Goal: Use online tool/utility: Utilize a website feature to perform a specific function

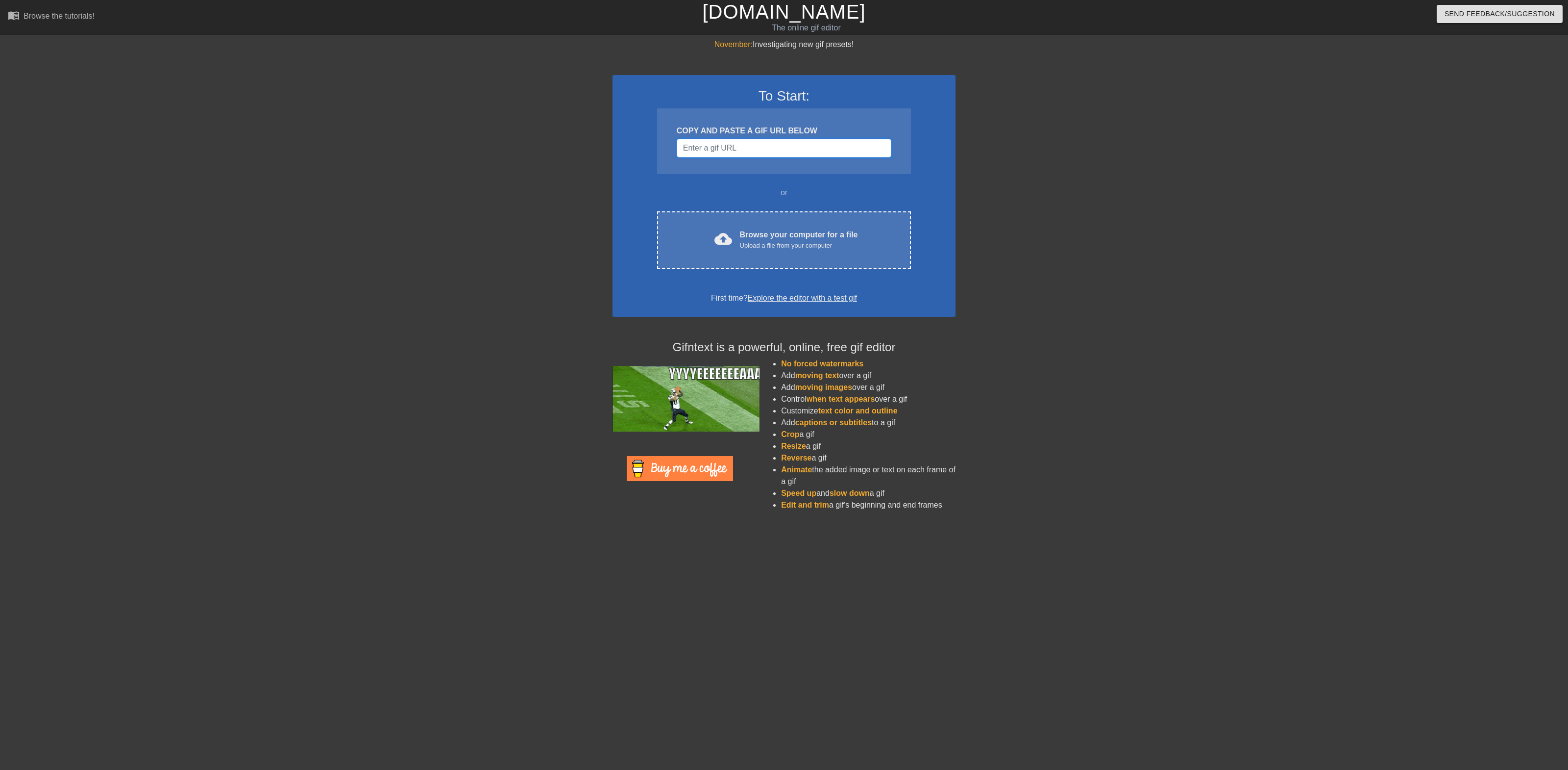
click at [731, 148] on input "Username" at bounding box center [783, 148] width 214 height 19
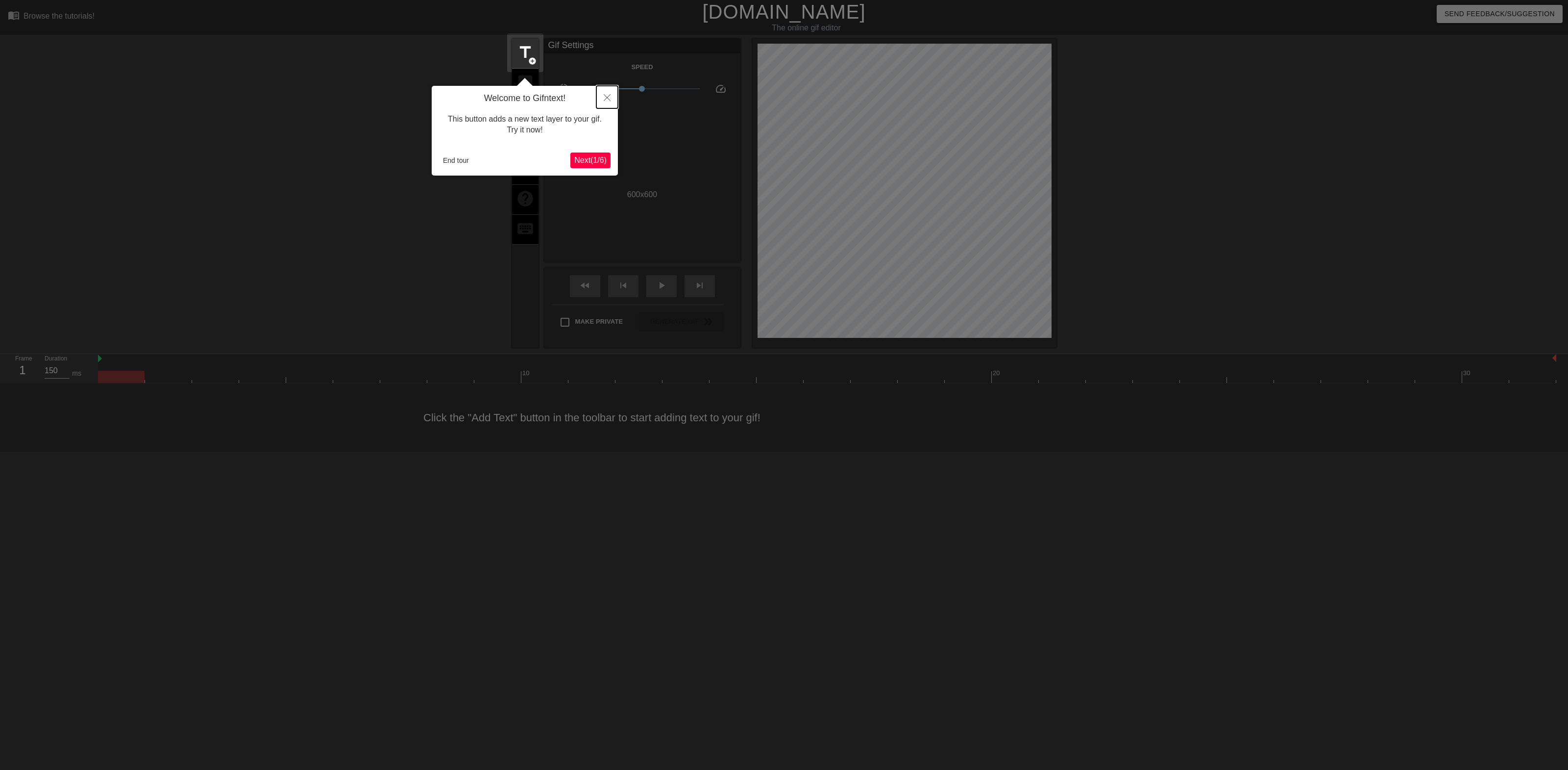
click at [610, 97] on icon "Close" at bounding box center [607, 98] width 7 height 7
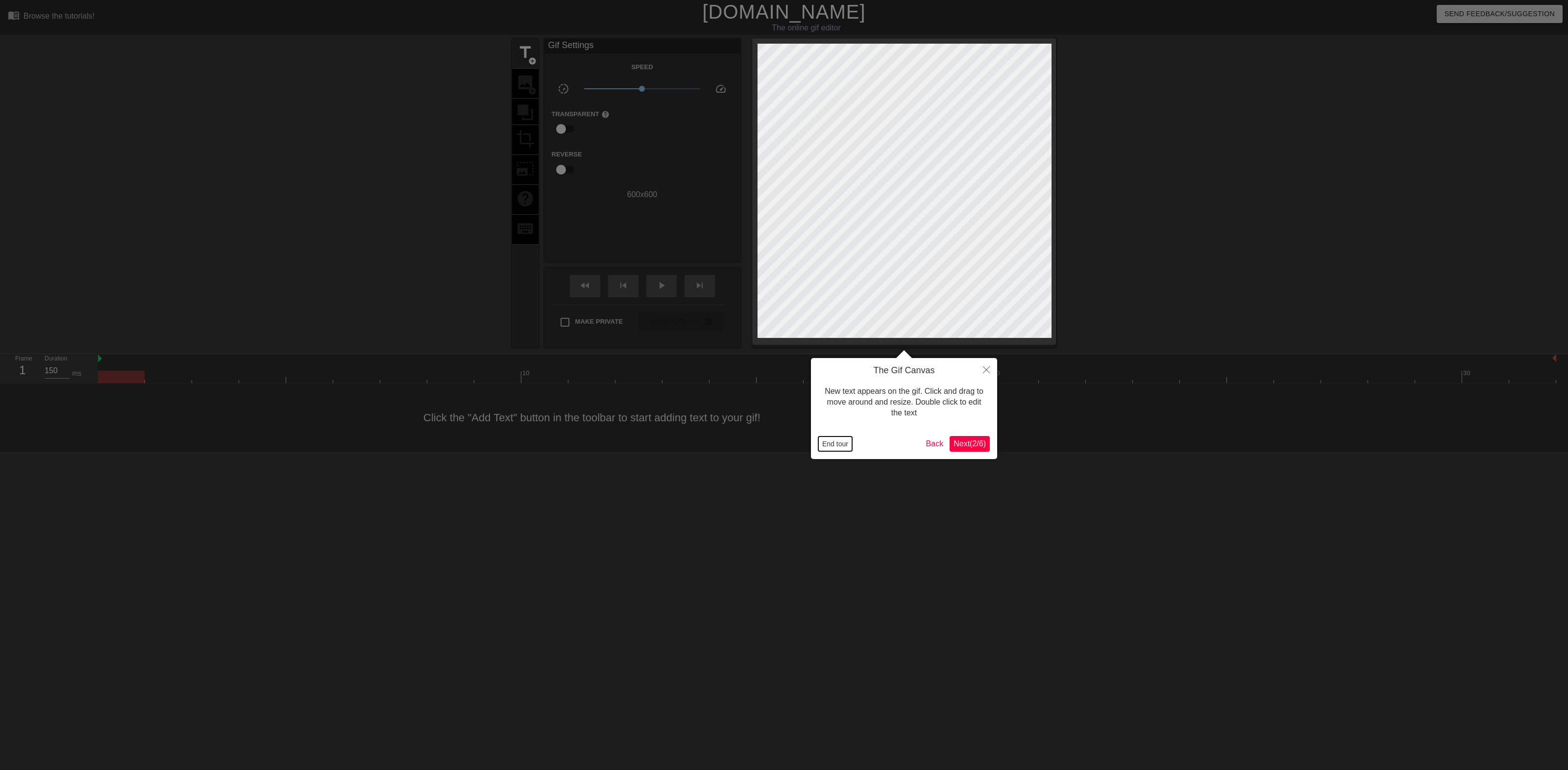
click at [839, 445] on button "End tour" at bounding box center [835, 444] width 34 height 15
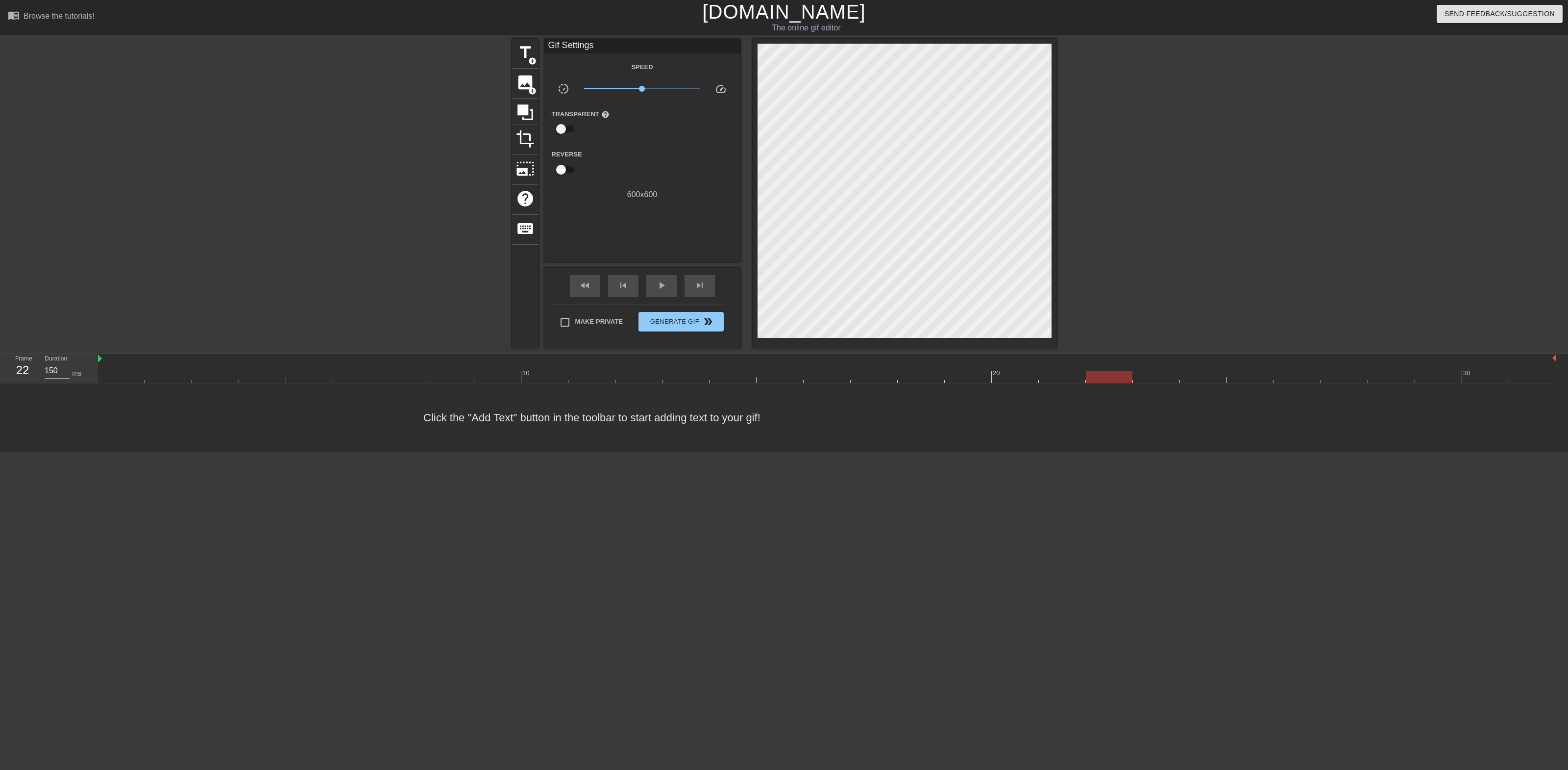
drag, startPoint x: 160, startPoint y: 371, endPoint x: 1122, endPoint y: 371, distance: 962.0
click at [1122, 371] on div at bounding box center [827, 376] width 1458 height 12
click at [522, 52] on span "title" at bounding box center [525, 52] width 19 height 19
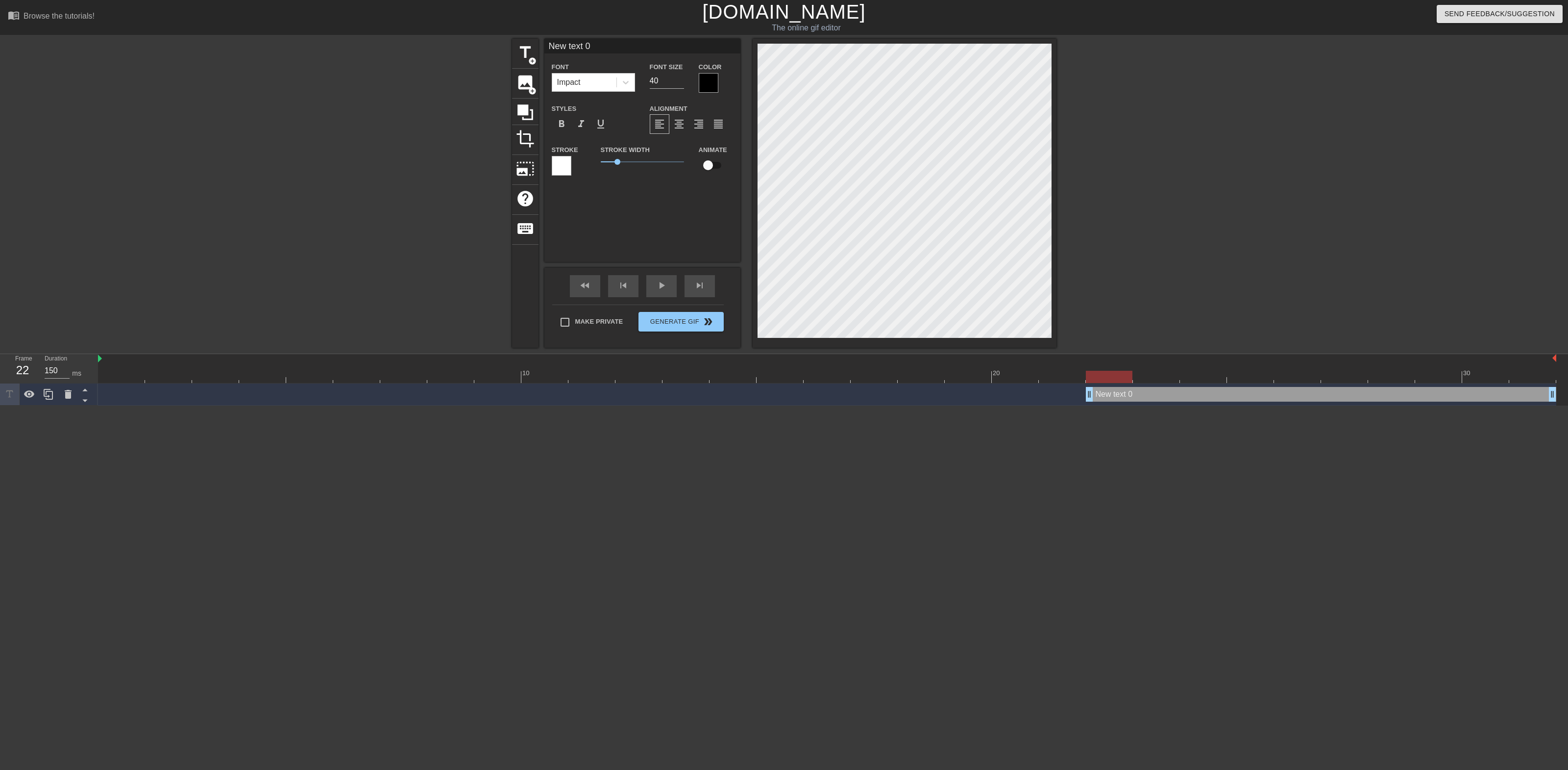
scroll to position [1, 1]
type input "I"
type textarea "I"
type input "IN"
type textarea "IN"
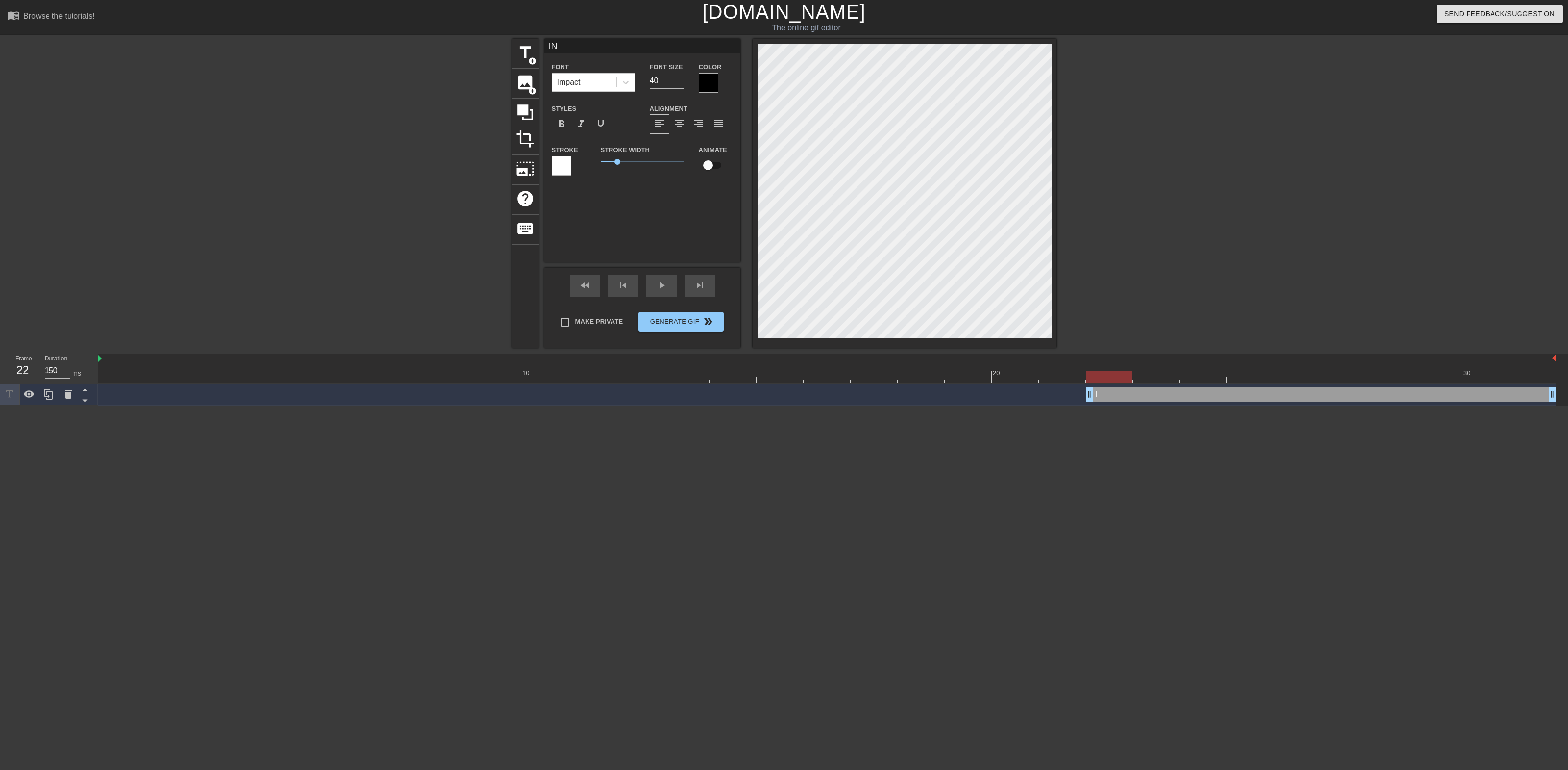
type input "IND"
type textarea "IND"
type input "INDA"
type textarea "INDA"
type input "INDAH"
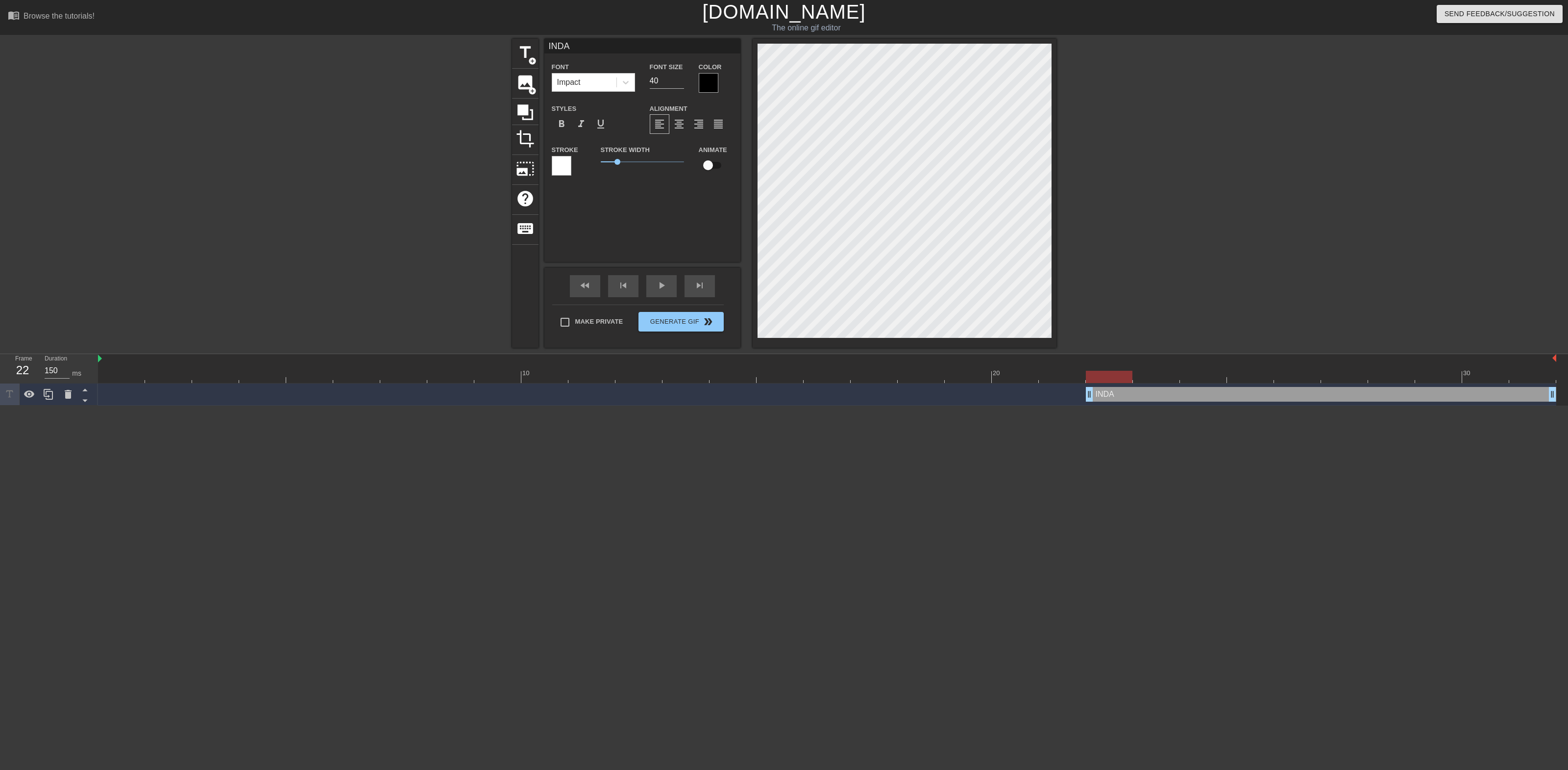
type textarea "INDAH"
type input "INDAH!"
type textarea "INDAH!"
type input "INDAH!!"
type textarea "INDAH!!"
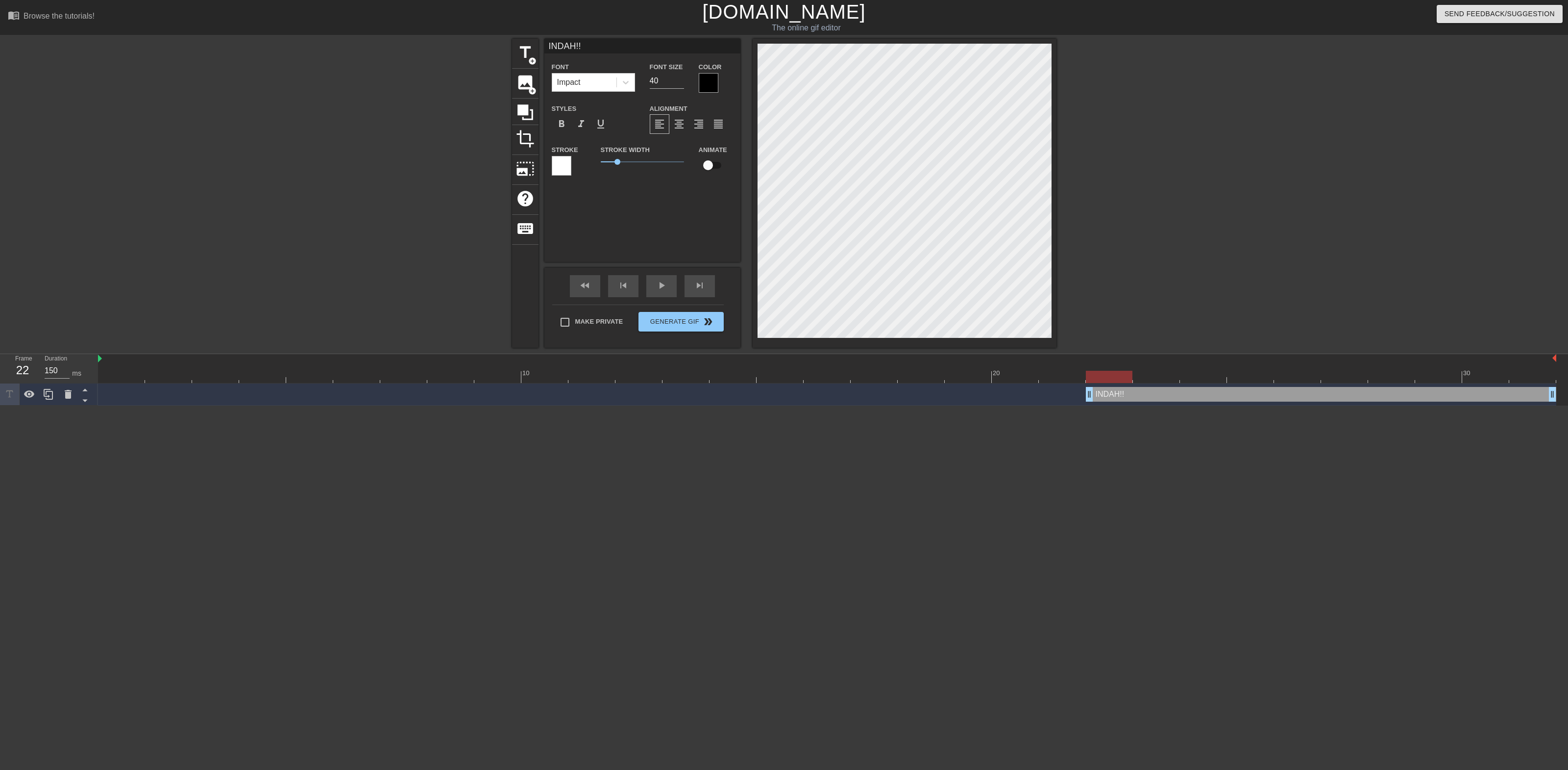
type input "INDAH!!!"
type textarea "INDAH!!!"
drag, startPoint x: 663, startPoint y: 81, endPoint x: 653, endPoint y: 85, distance: 10.8
click at [642, 82] on div "Font Size 40" at bounding box center [666, 77] width 49 height 32
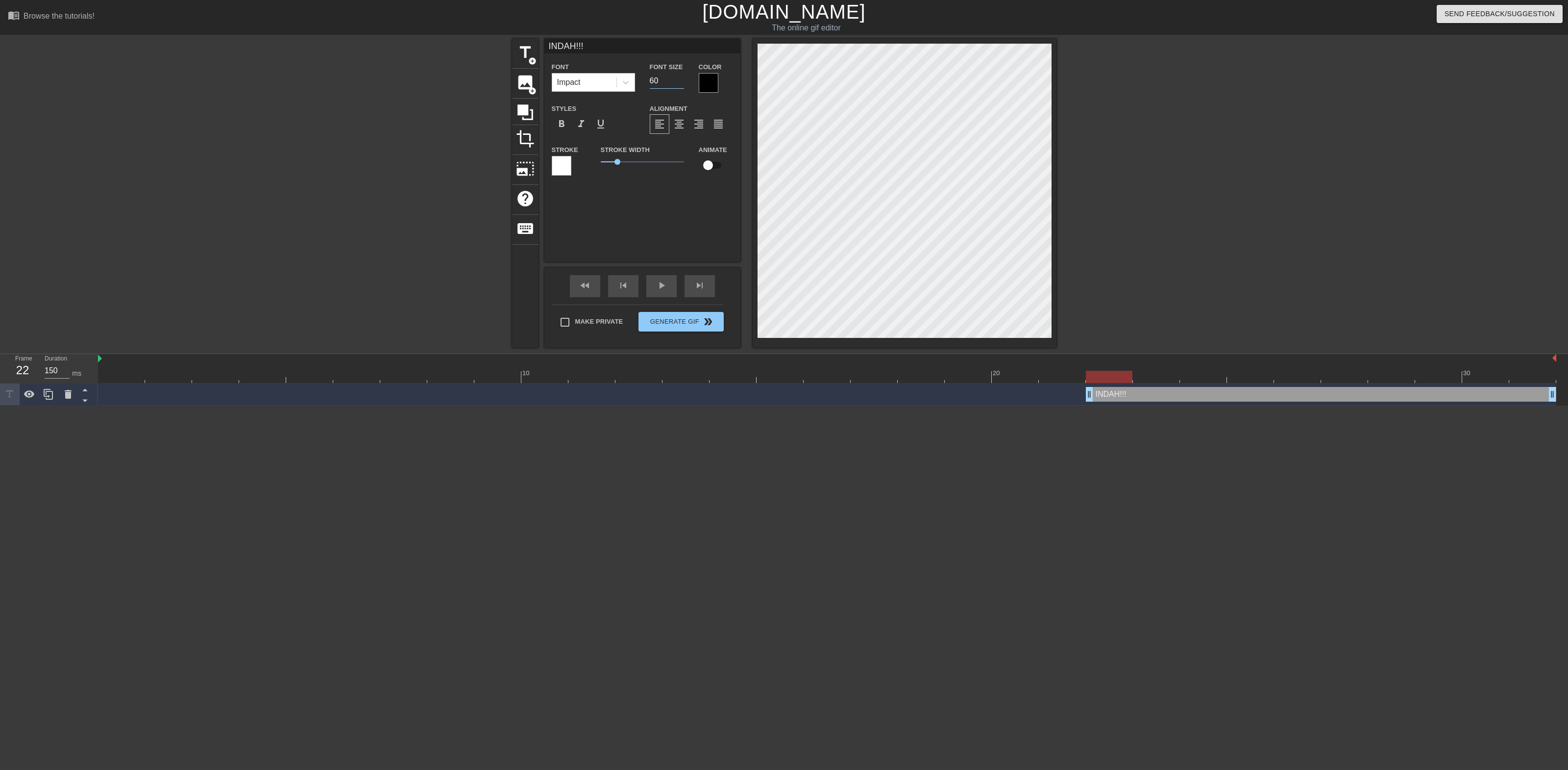
click at [662, 82] on input "60" at bounding box center [667, 81] width 34 height 16
type input "80"
click at [707, 82] on div at bounding box center [708, 82] width 19 height 19
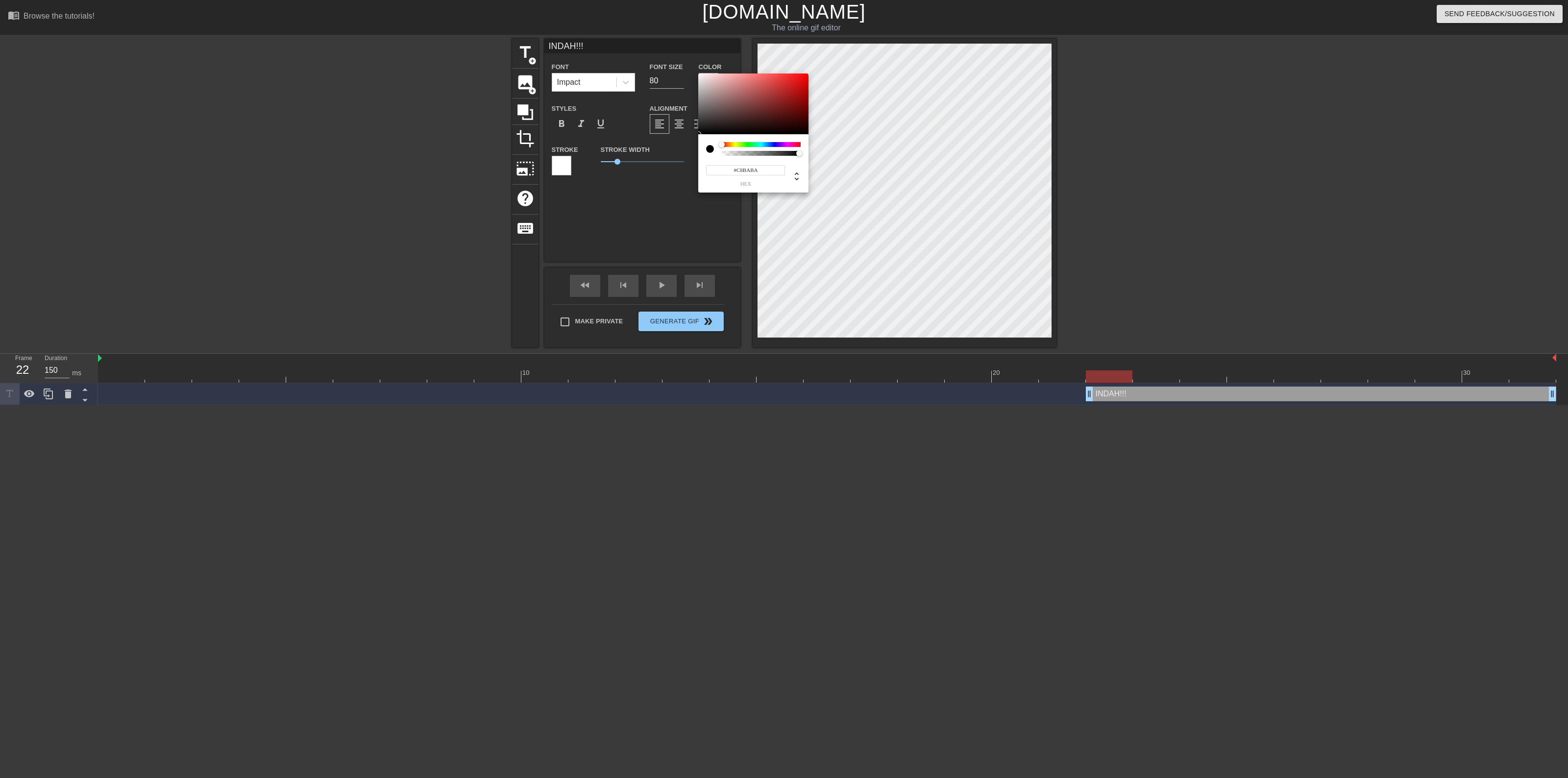
type input "#FFFFFF"
drag, startPoint x: 689, startPoint y: 72, endPoint x: 679, endPoint y: 63, distance: 13.5
click at [679, 63] on div "#FFFFFF hex" at bounding box center [784, 389] width 1568 height 778
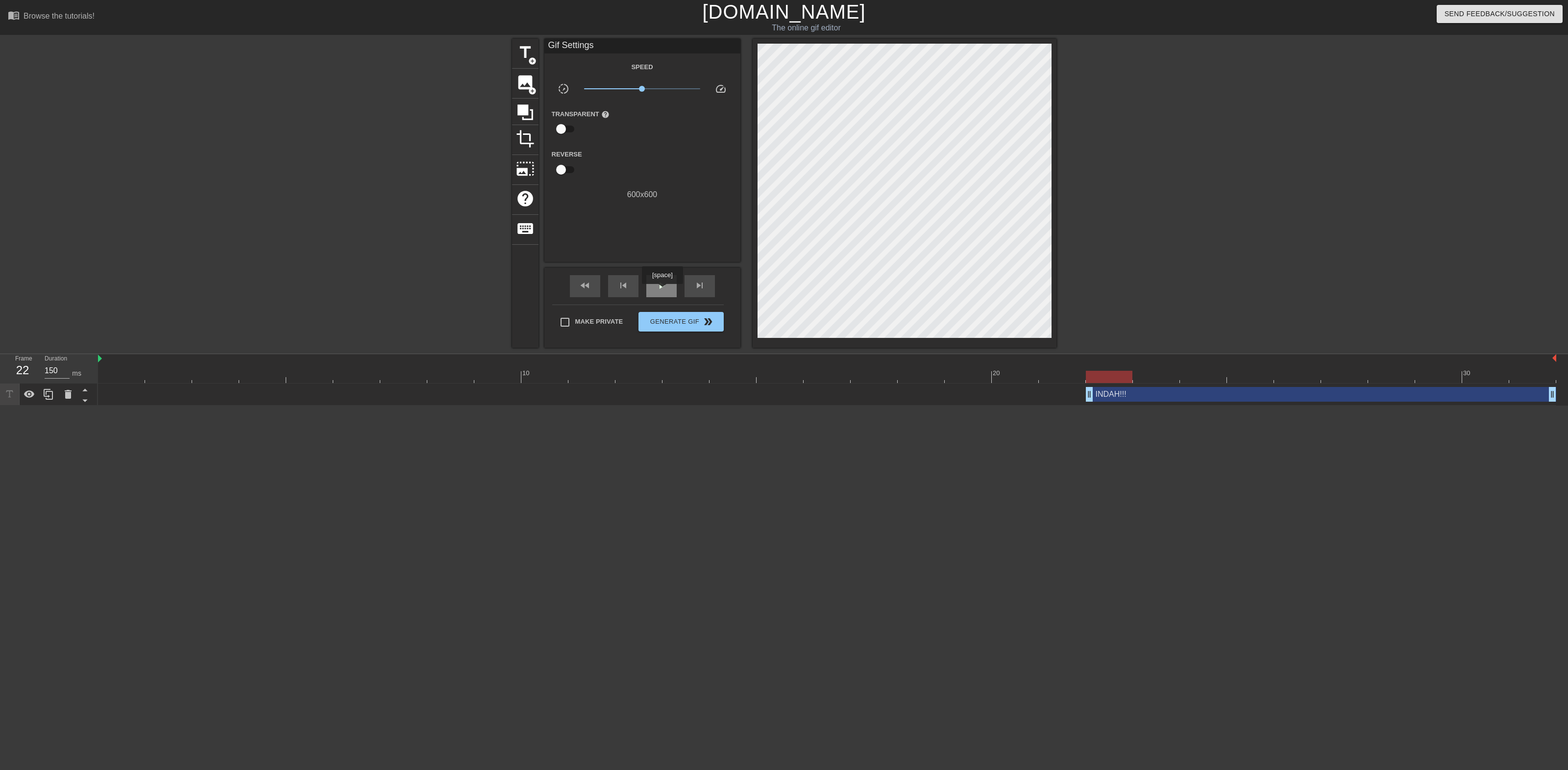
click at [662, 290] on span "play_arrow" at bounding box center [661, 285] width 11 height 11
click at [662, 290] on span "pause" at bounding box center [661, 285] width 11 height 11
drag, startPoint x: 285, startPoint y: 379, endPoint x: 1110, endPoint y: 380, distance: 825.0
click at [1110, 380] on div at bounding box center [827, 376] width 1458 height 12
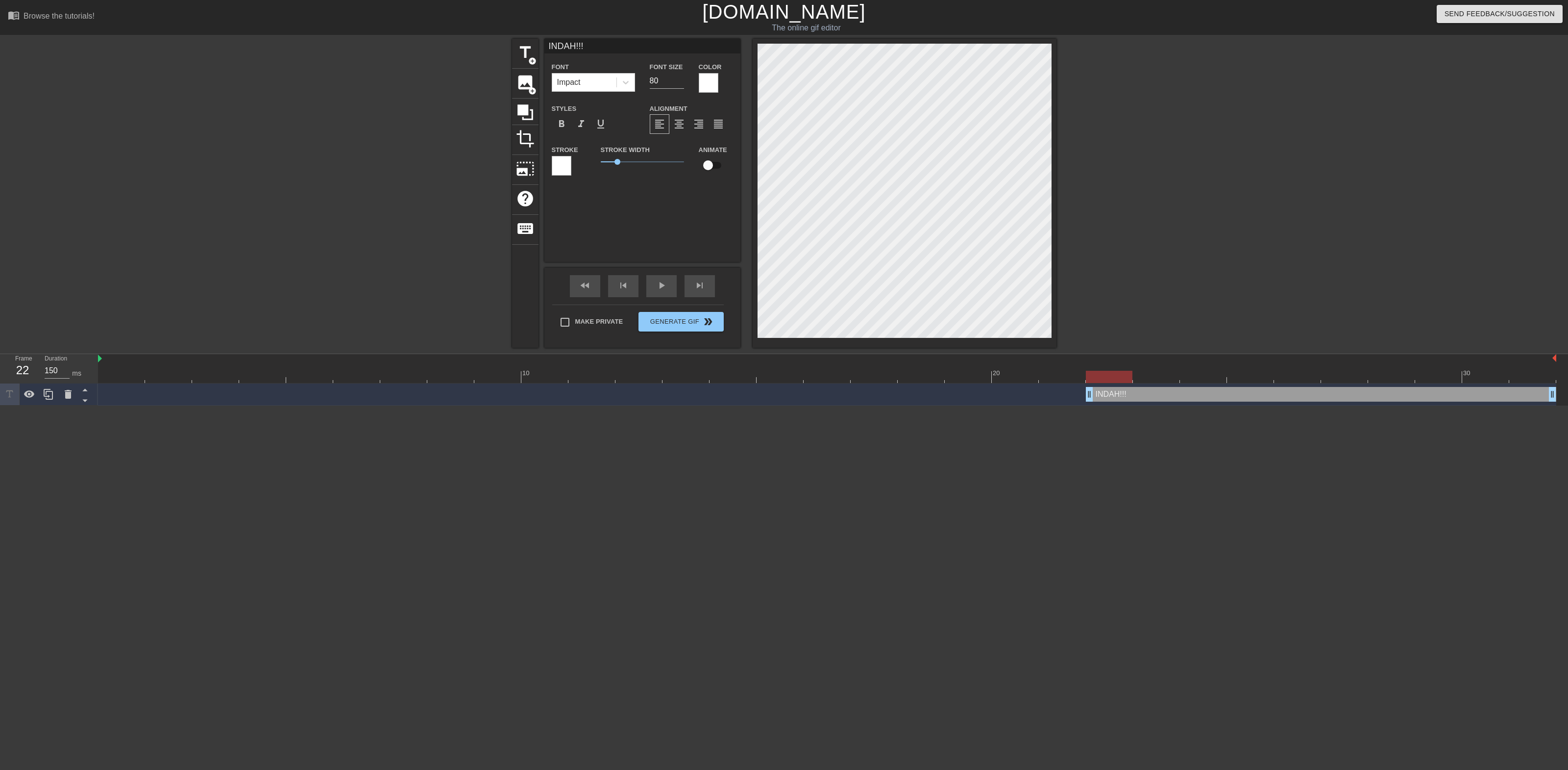
drag, startPoint x: 711, startPoint y: 162, endPoint x: 753, endPoint y: 202, distance: 58.0
click at [712, 165] on input "checkbox" at bounding box center [708, 165] width 56 height 19
checkbox input "true"
drag, startPoint x: 1133, startPoint y: 374, endPoint x: 1144, endPoint y: 374, distance: 11.0
click at [1144, 374] on div at bounding box center [1156, 376] width 47 height 12
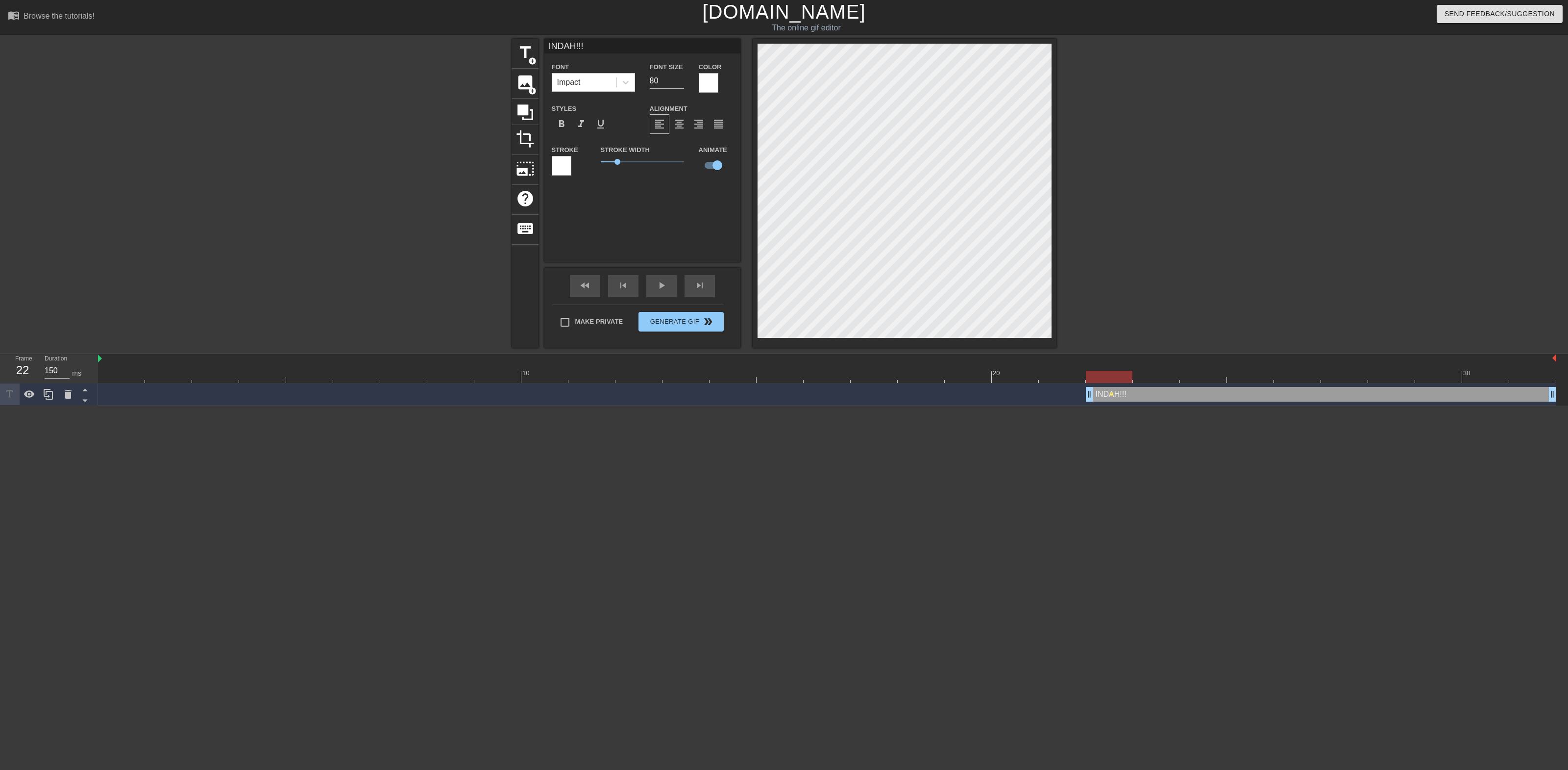
click at [1140, 376] on div at bounding box center [827, 376] width 1458 height 12
drag, startPoint x: 1140, startPoint y: 376, endPoint x: 1106, endPoint y: 376, distance: 34.0
click at [1106, 376] on div at bounding box center [1109, 376] width 47 height 12
click at [1110, 379] on div at bounding box center [827, 376] width 1458 height 12
drag, startPoint x: 1158, startPoint y: 379, endPoint x: 1278, endPoint y: 376, distance: 120.0
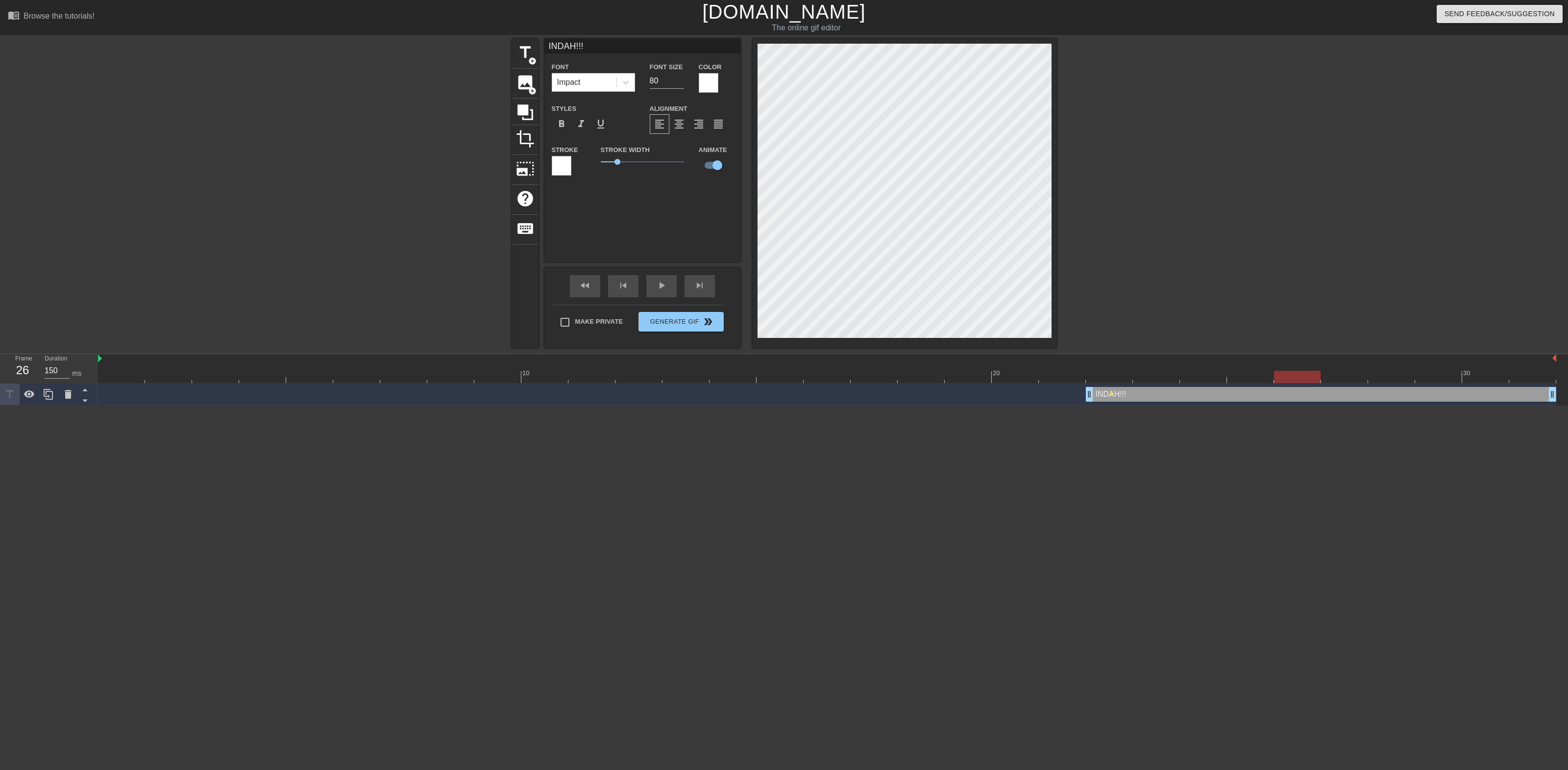
click at [1278, 376] on div at bounding box center [827, 376] width 1458 height 12
drag, startPoint x: 1109, startPoint y: 378, endPoint x: 1103, endPoint y: 374, distance: 7.2
click at [1103, 374] on div at bounding box center [827, 376] width 1458 height 12
drag, startPoint x: 1165, startPoint y: 379, endPoint x: 1187, endPoint y: 379, distance: 22.0
click at [1187, 379] on div at bounding box center [827, 376] width 1458 height 12
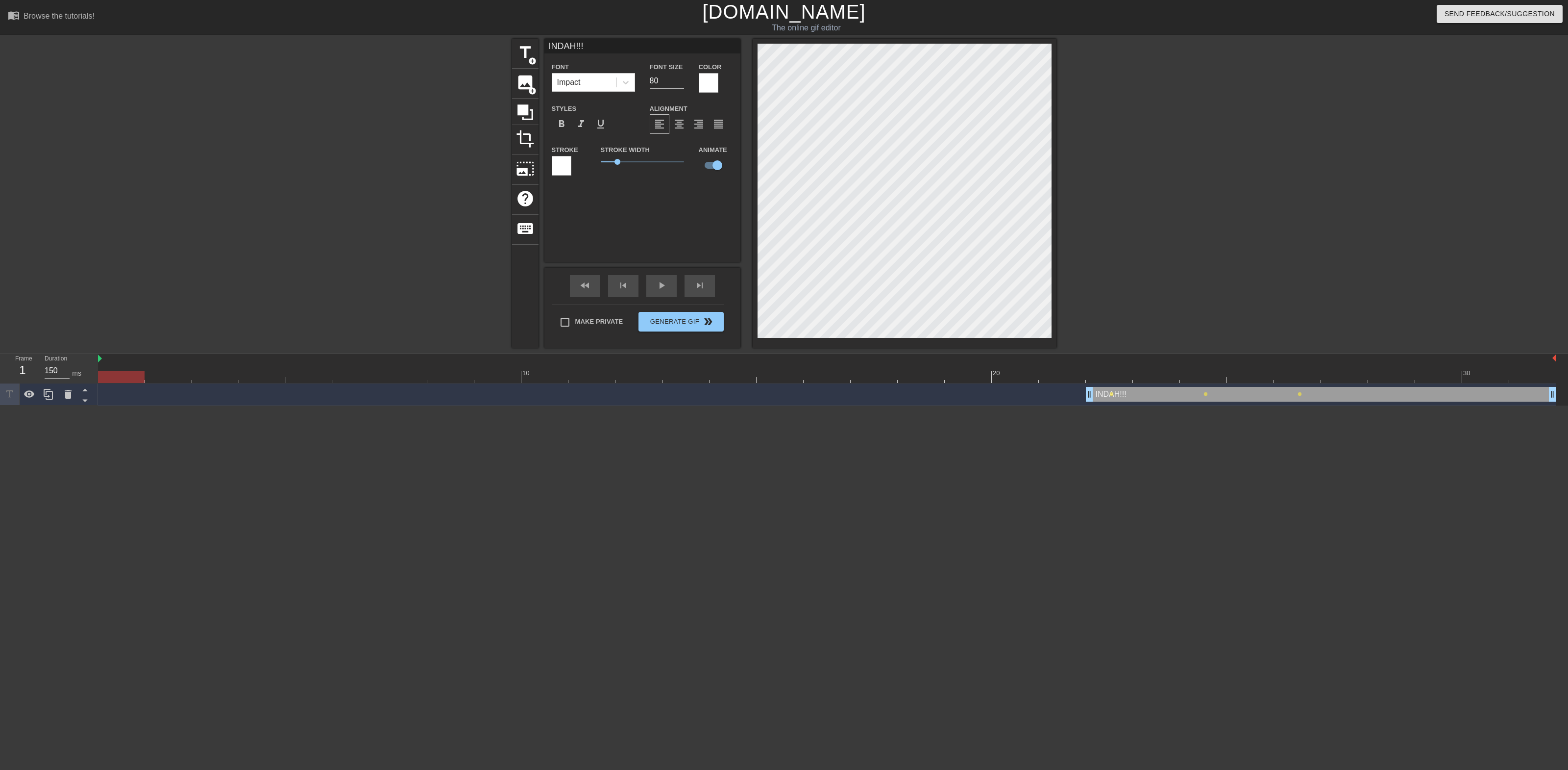
drag, startPoint x: 1121, startPoint y: 381, endPoint x: 140, endPoint y: 344, distance: 981.7
click at [114, 374] on div at bounding box center [827, 376] width 1458 height 12
click at [334, 193] on div "title add_circle image add_circle crop photo_size_select_large help keyboard IN…" at bounding box center [784, 193] width 1568 height 309
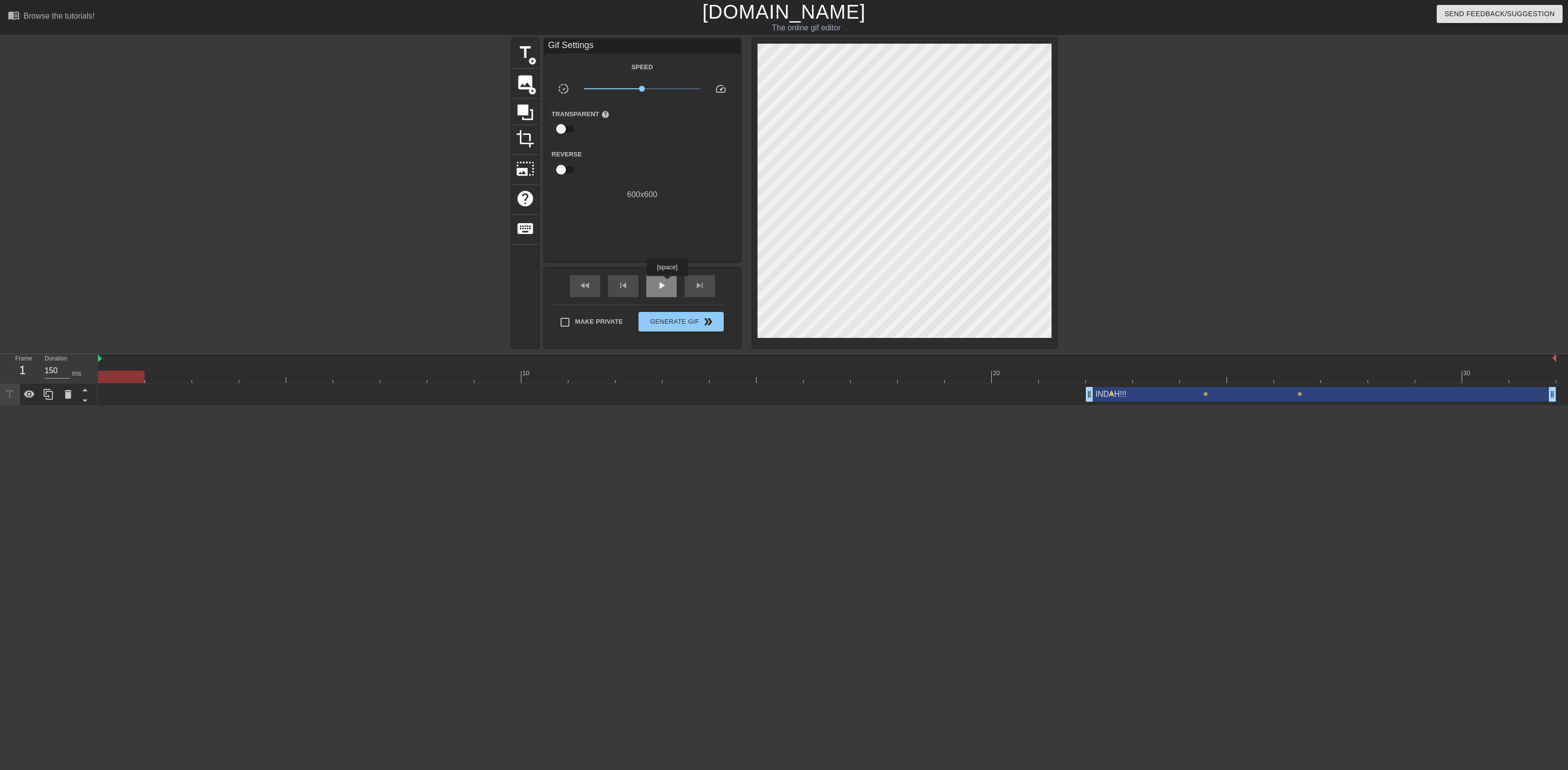
click at [667, 283] on span "play_arrow" at bounding box center [661, 285] width 11 height 11
click at [659, 283] on span "pause" at bounding box center [661, 285] width 11 height 11
drag, startPoint x: 1121, startPoint y: 381, endPoint x: 1205, endPoint y: 380, distance: 84.0
click at [1206, 380] on div at bounding box center [827, 376] width 1458 height 12
click at [1202, 394] on div "INDAH!!! drag_handle drag_handle" at bounding box center [1321, 394] width 470 height 15
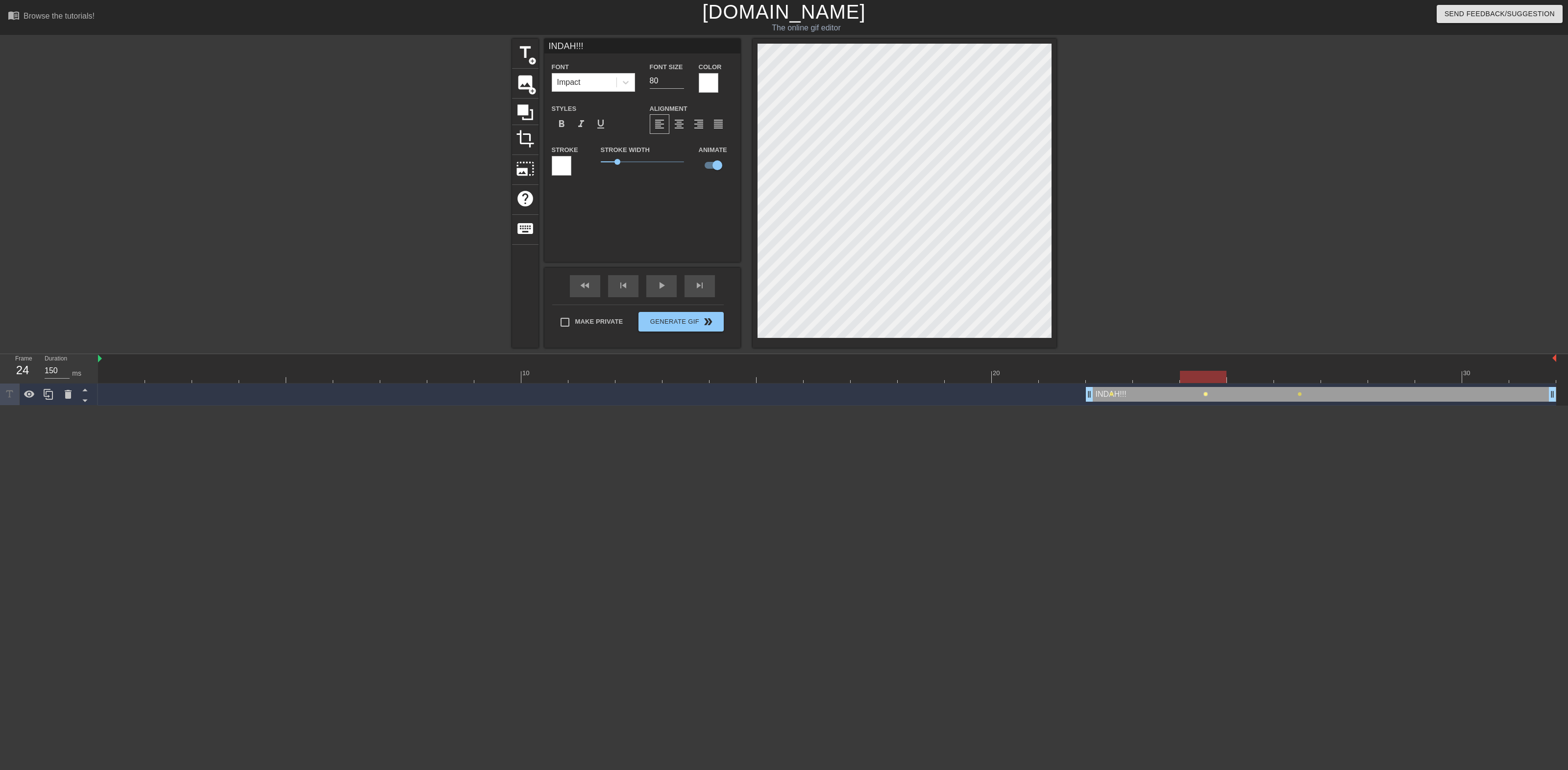
click at [1205, 392] on span "lens" at bounding box center [1205, 394] width 4 height 4
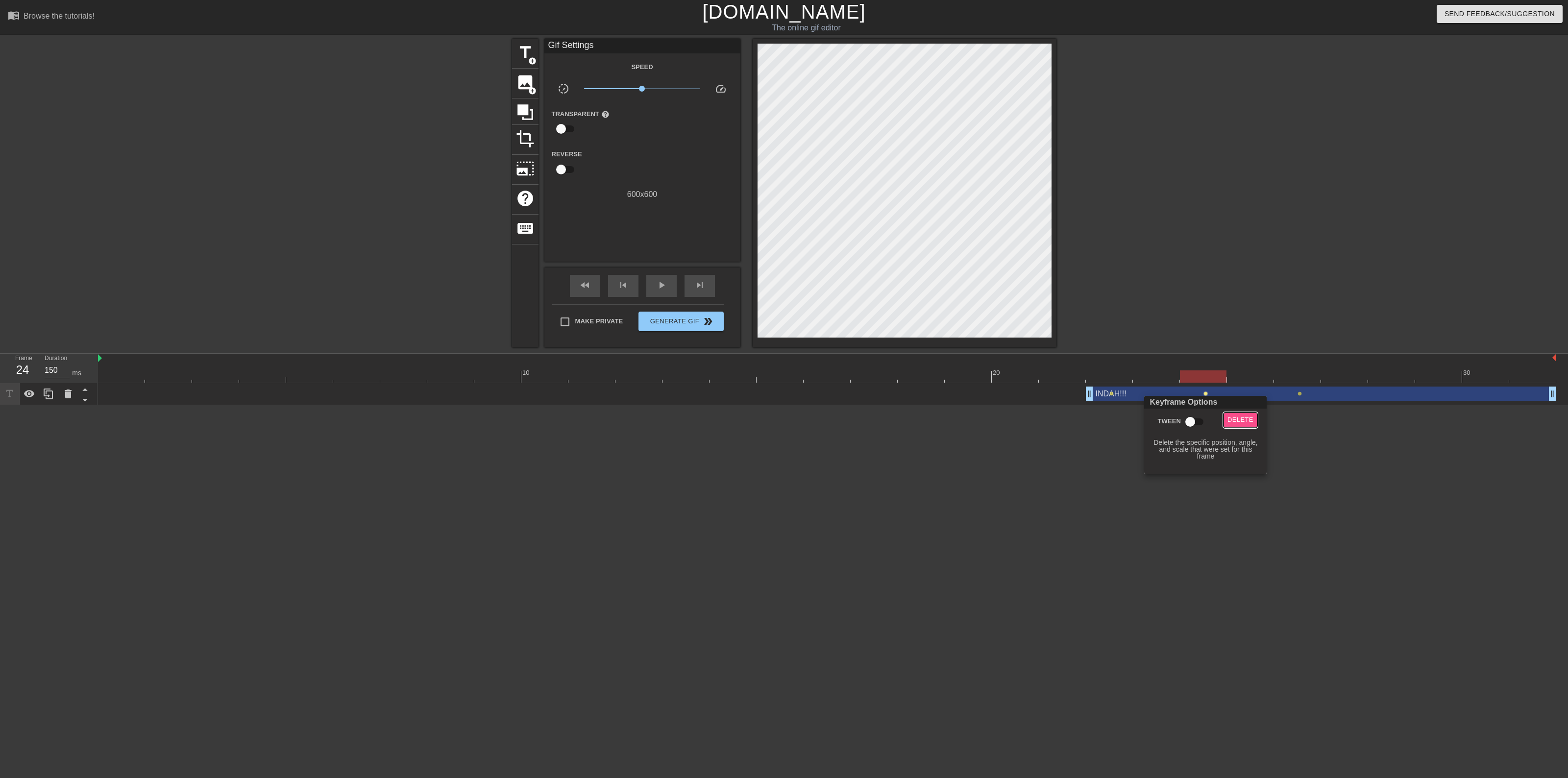
click at [1241, 418] on span "Delete" at bounding box center [1240, 420] width 26 height 11
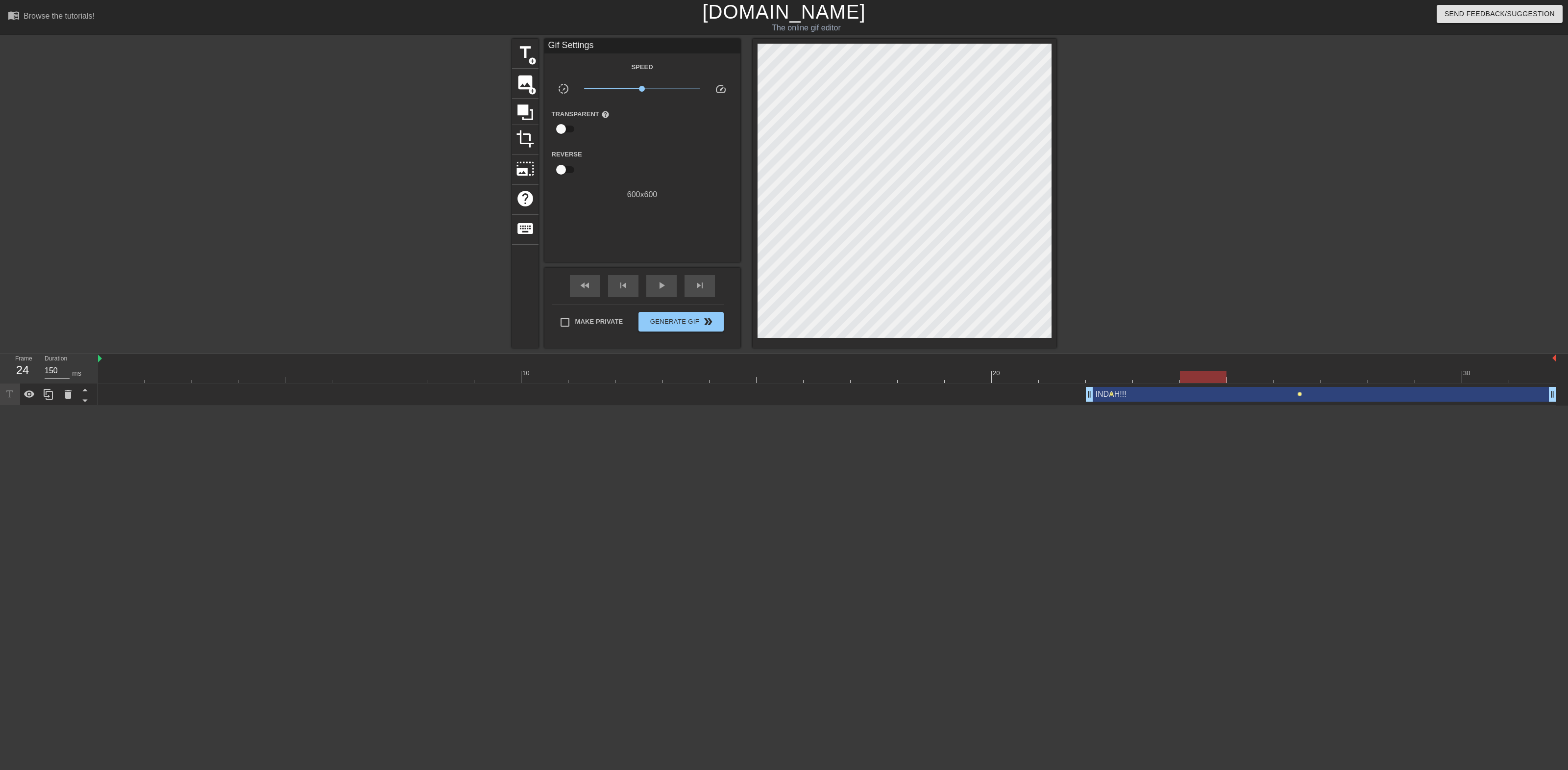
click at [1299, 394] on span "lens" at bounding box center [1300, 394] width 4 height 4
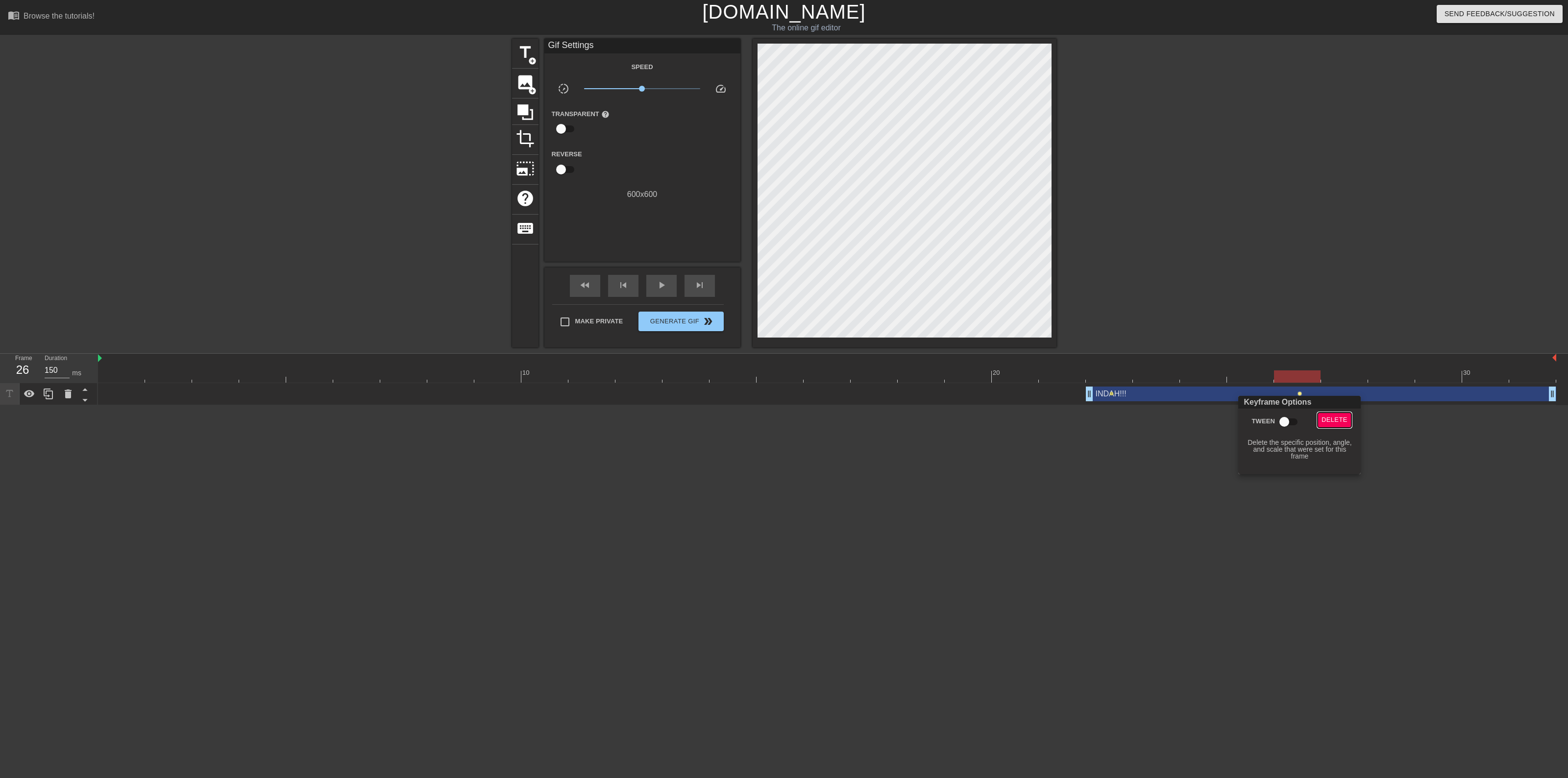
click at [1341, 421] on span "Delete" at bounding box center [1334, 420] width 26 height 11
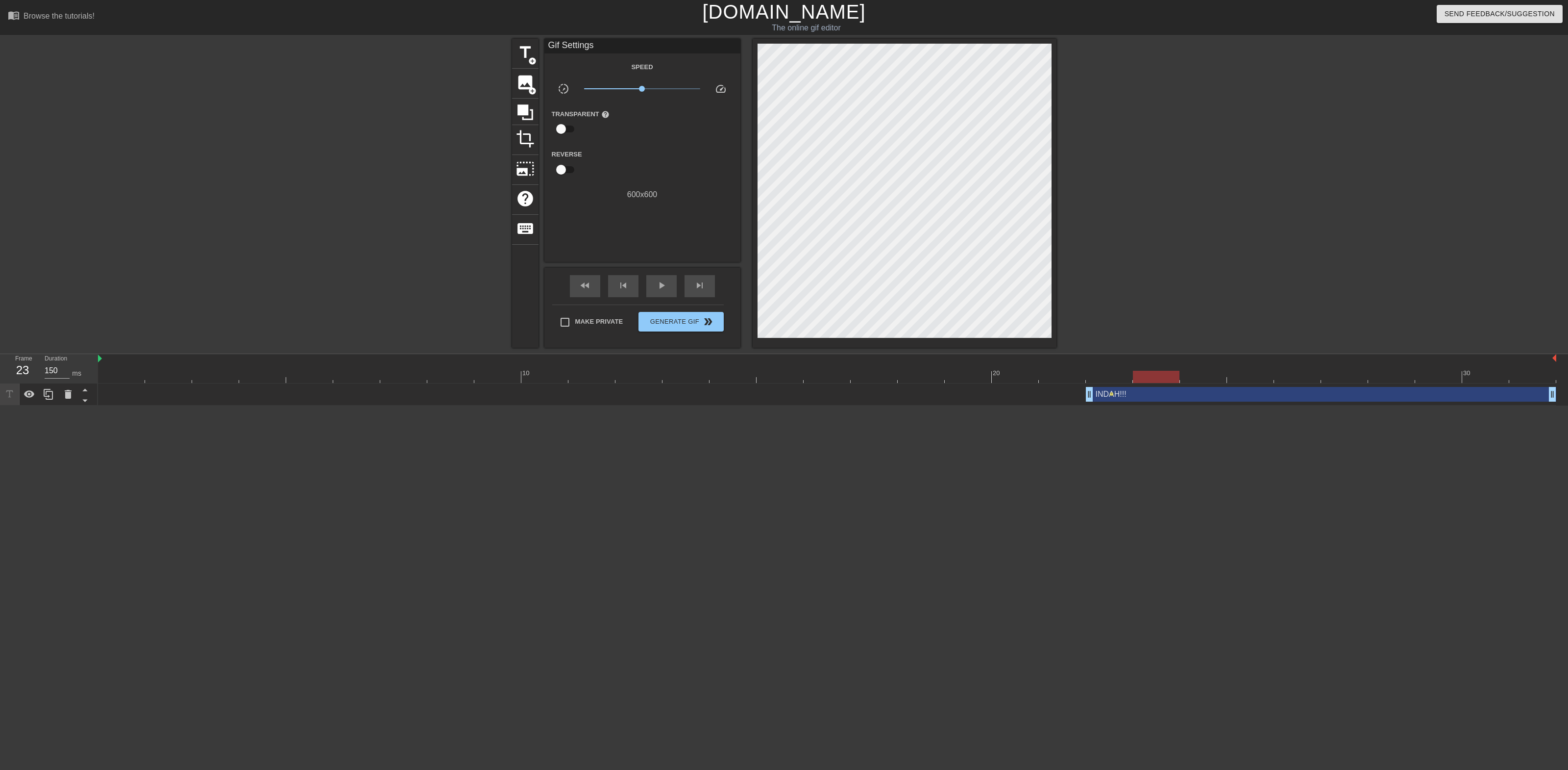
drag, startPoint x: 1101, startPoint y: 381, endPoint x: 1153, endPoint y: 379, distance: 52.0
click at [1153, 379] on div at bounding box center [827, 376] width 1458 height 12
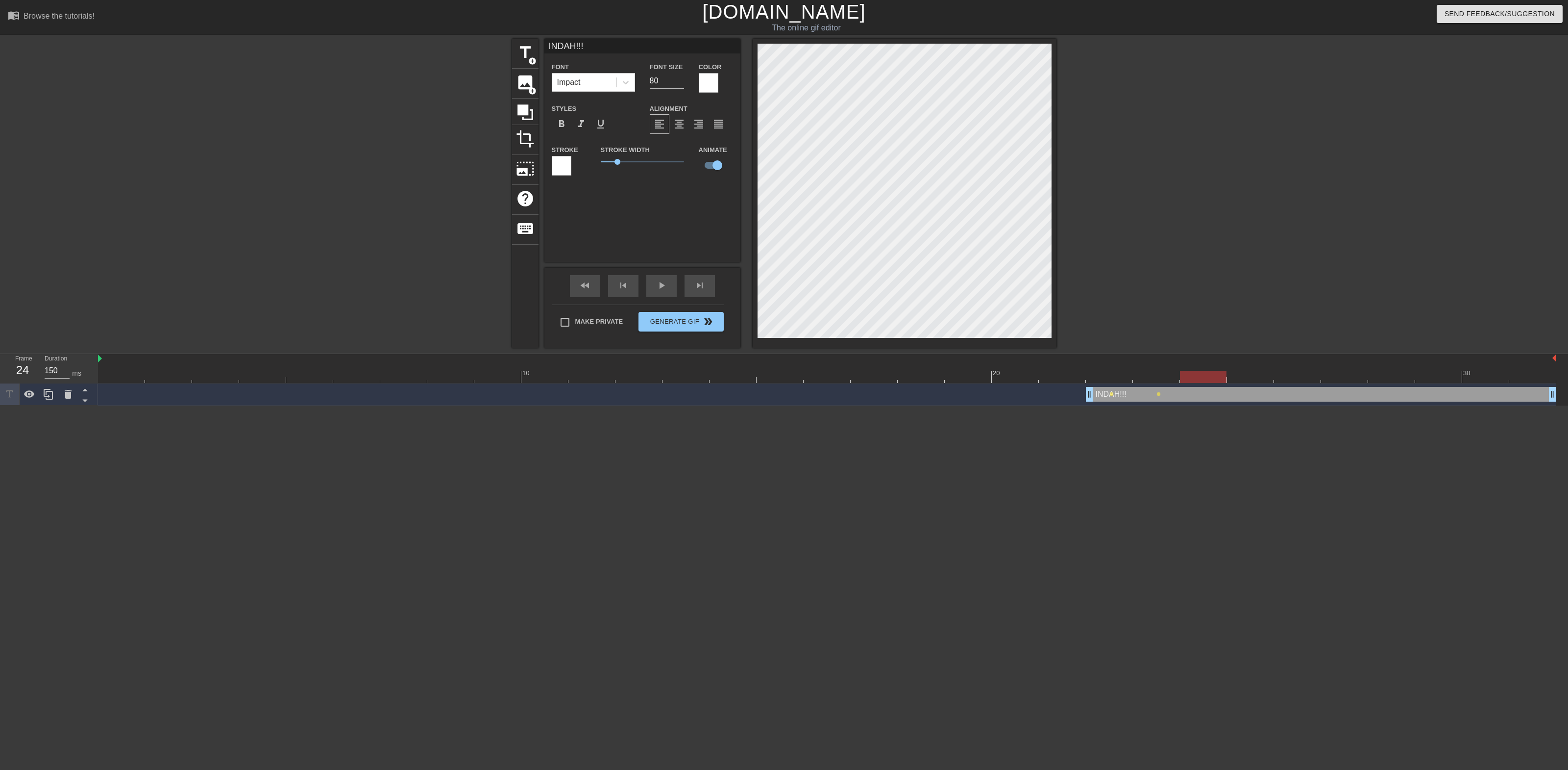
click at [1198, 378] on div at bounding box center [827, 376] width 1458 height 12
click at [1246, 376] on div at bounding box center [827, 376] width 1458 height 12
drag, startPoint x: 1288, startPoint y: 376, endPoint x: 1324, endPoint y: 376, distance: 36.0
click at [1324, 376] on div at bounding box center [827, 376] width 1458 height 12
click at [1438, 374] on div at bounding box center [827, 376] width 1458 height 12
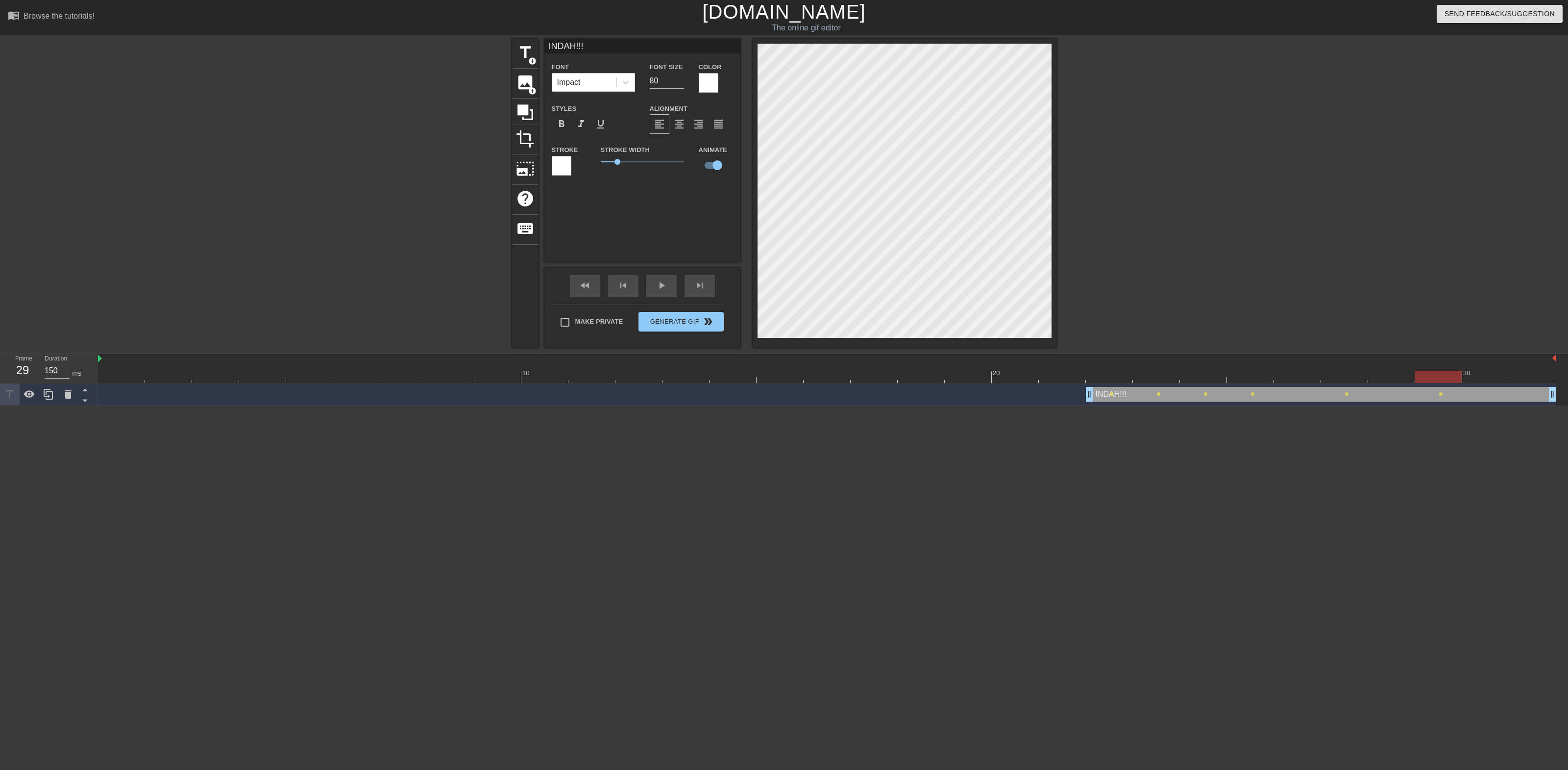
click at [1523, 380] on div at bounding box center [827, 376] width 1458 height 12
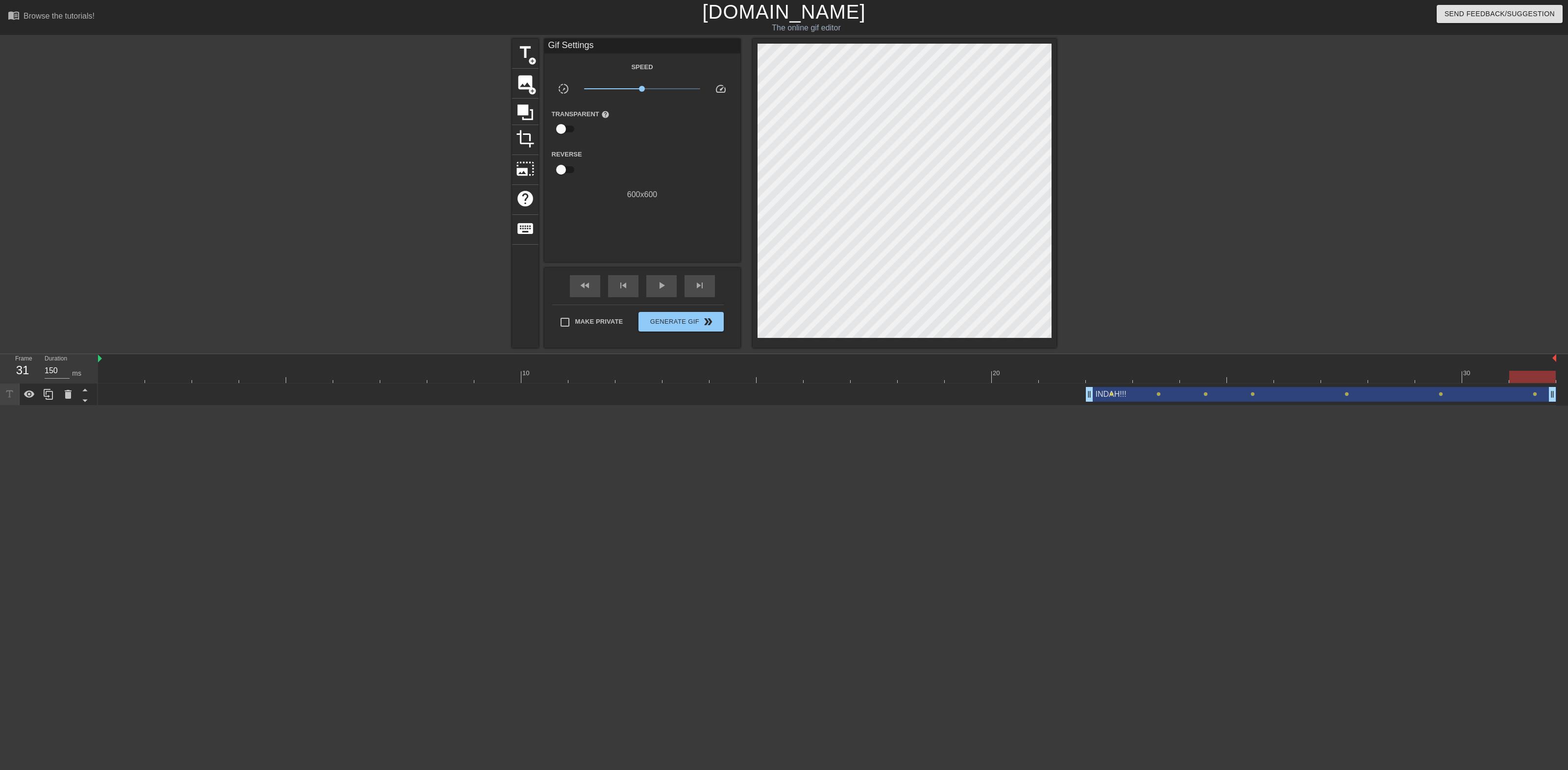
click at [1177, 178] on div at bounding box center [1142, 186] width 147 height 294
click at [660, 282] on span "play_arrow" at bounding box center [661, 285] width 11 height 11
click at [697, 320] on span "Generate Gif double_arrow" at bounding box center [680, 321] width 77 height 11
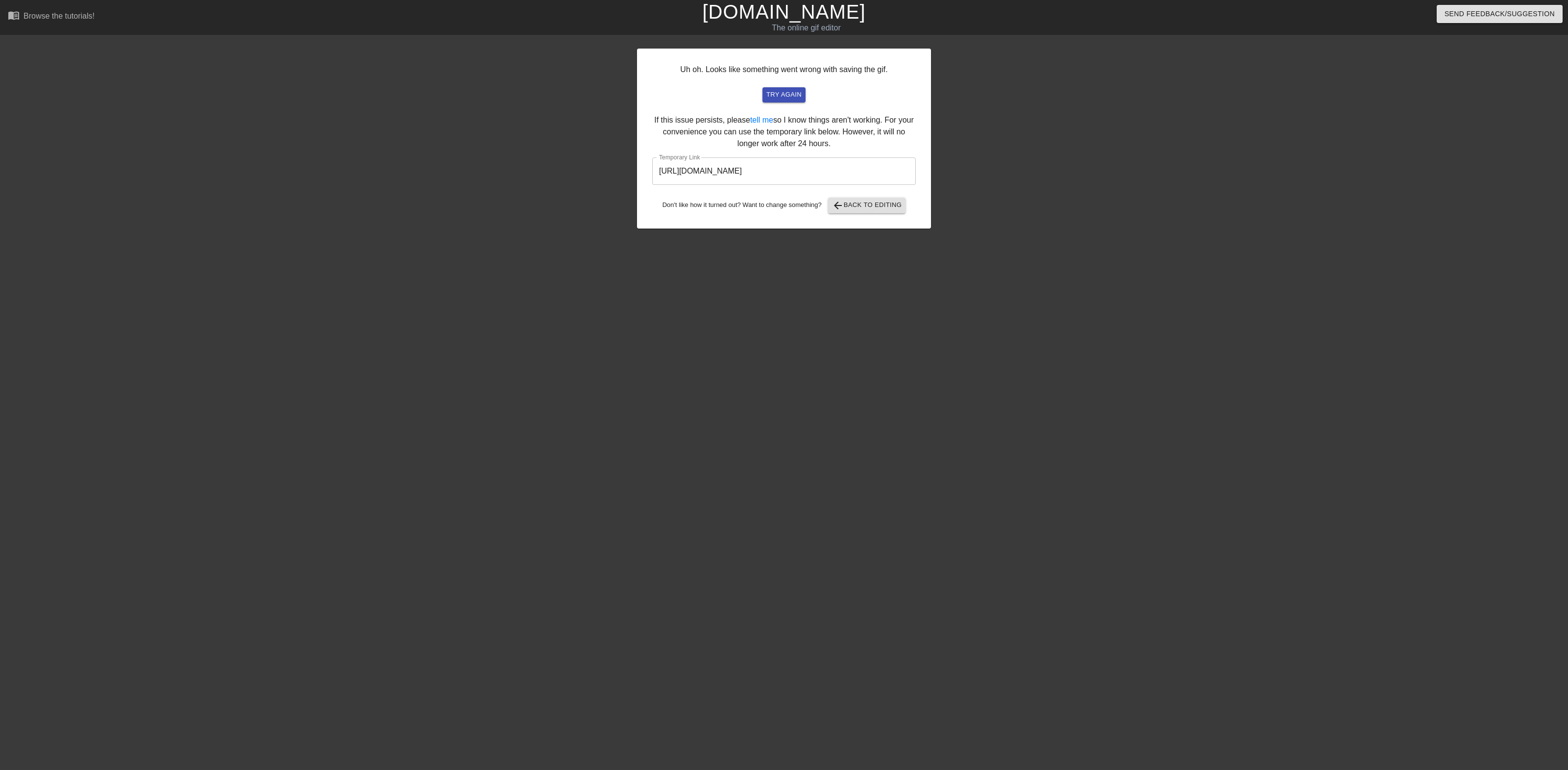
click at [799, 173] on input "[URL][DOMAIN_NAME]" at bounding box center [784, 171] width 264 height 27
